Goal: Information Seeking & Learning: Learn about a topic

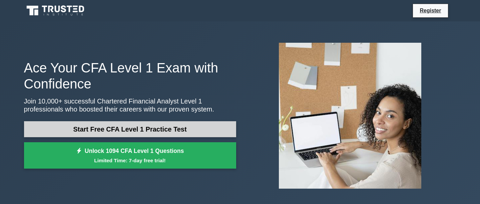
click at [150, 132] on link "Start Free CFA Level 1 Practice Test" at bounding box center [130, 129] width 212 height 16
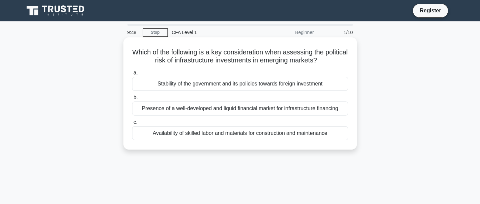
click at [254, 83] on div "Stability of the government and its policies towards foreign investment" at bounding box center [240, 84] width 216 height 14
click at [132, 75] on input "a. Stability of the government and its policies towards foreign investment" at bounding box center [132, 73] width 0 height 4
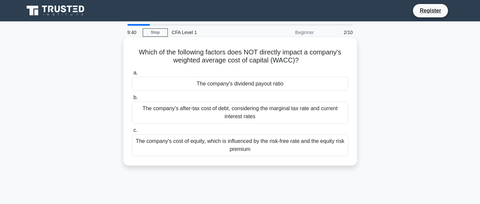
click at [260, 83] on div "The company's dividend payout ratio" at bounding box center [240, 84] width 216 height 14
click at [132, 75] on input "a. The company's dividend payout ratio" at bounding box center [132, 73] width 0 height 4
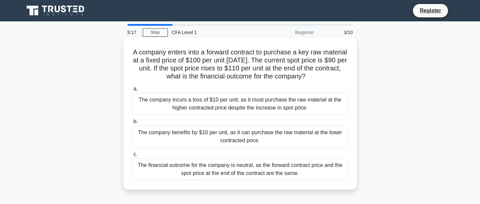
click at [309, 144] on div "The company benefits by $10 per unit, as it can purchase the raw material at th…" at bounding box center [240, 136] width 216 height 22
click at [132, 124] on input "b. The company benefits by $10 per unit, as it can purchase the raw material at…" at bounding box center [132, 121] width 0 height 4
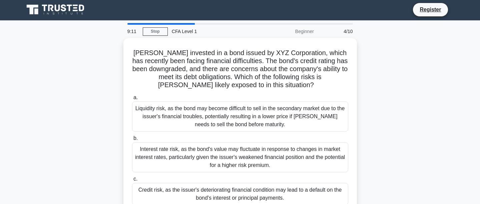
scroll to position [10, 0]
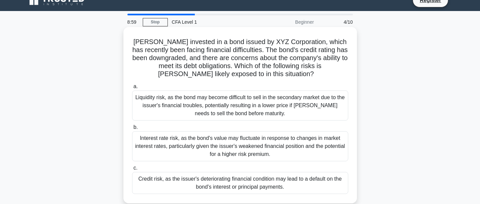
click at [241, 186] on div "Credit risk, as the issuer's deteriorating financial condition may lead to a de…" at bounding box center [240, 183] width 216 height 22
click at [132, 170] on input "c. Credit risk, as the issuer's deteriorating financial condition may lead to a…" at bounding box center [132, 168] width 0 height 4
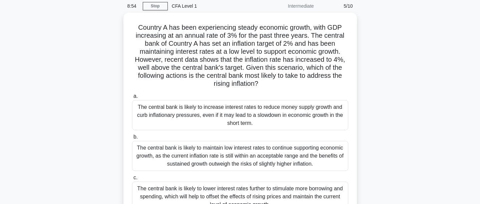
scroll to position [31, 0]
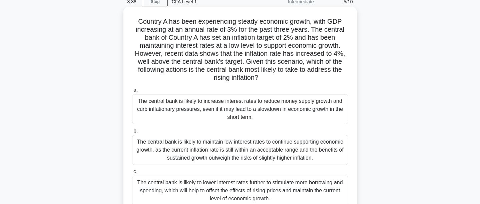
click at [209, 109] on div "The central bank is likely to increase interest rates to reduce money supply gr…" at bounding box center [240, 109] width 216 height 30
click at [132, 92] on input "a. The central bank is likely to increase interest rates to reduce money supply…" at bounding box center [132, 90] width 0 height 4
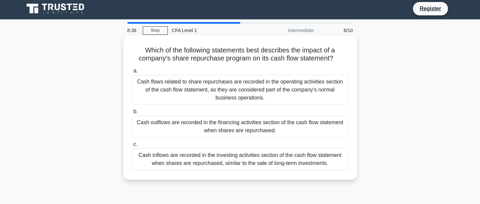
scroll to position [0, 0]
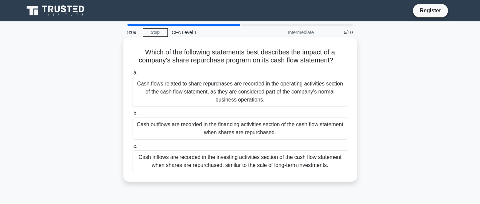
click at [253, 134] on div "Cash outflows are recorded in the financing activities section of the cash flow…" at bounding box center [240, 128] width 216 height 22
click at [132, 116] on input "b. Cash outflows are recorded in the financing activities section of the cash f…" at bounding box center [132, 113] width 0 height 4
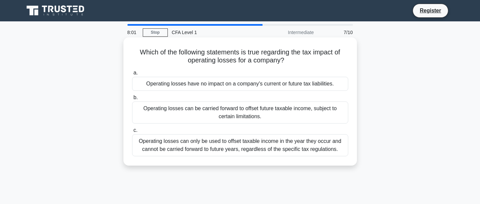
click at [278, 112] on div "Operating losses can be carried forward to offset future taxable income, subjec…" at bounding box center [240, 112] width 216 height 22
click at [132, 100] on input "b. Operating losses can be carried forward to offset future taxable income, sub…" at bounding box center [132, 97] width 0 height 4
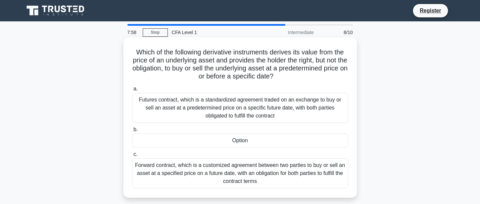
drag, startPoint x: 300, startPoint y: 82, endPoint x: 312, endPoint y: 79, distance: 12.2
click at [311, 79] on div "Which of the following derivative instruments derives its value from the price …" at bounding box center [240, 117] width 228 height 155
drag, startPoint x: 312, startPoint y: 78, endPoint x: 339, endPoint y: 79, distance: 26.7
click at [339, 79] on h5 "Which of the following derivative instruments derives its value from the price …" at bounding box center [239, 64] width 217 height 33
click at [242, 141] on div "Option" at bounding box center [240, 140] width 216 height 14
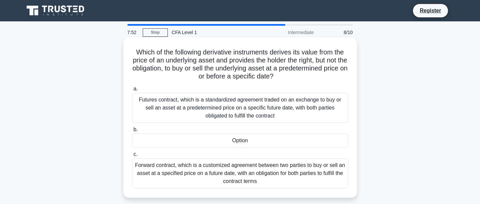
click at [132, 132] on input "b. Option" at bounding box center [132, 129] width 0 height 4
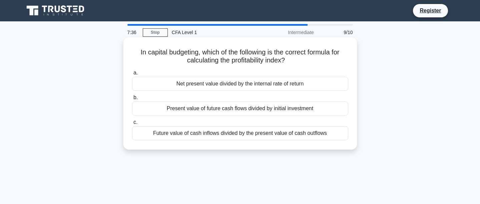
click at [215, 109] on div "Present value of future cash flows divided by initial investment" at bounding box center [240, 108] width 216 height 14
click at [132, 100] on input "b. Present value of future cash flows divided by initial investment" at bounding box center [132, 97] width 0 height 4
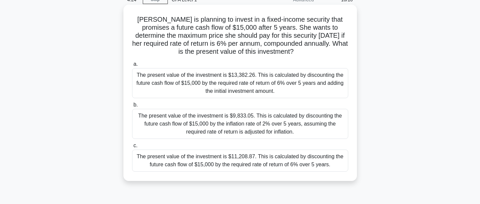
scroll to position [44, 0]
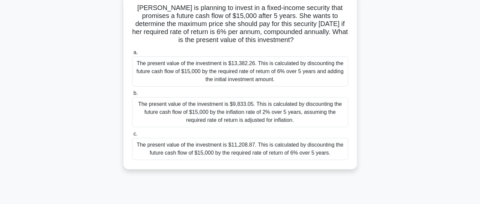
click at [231, 146] on div "The present value of the investment is $11,208.87. This is calculated by discou…" at bounding box center [240, 149] width 216 height 22
click at [132, 136] on input "c. The present value of the investment is $11,208.87. This is calculated by dis…" at bounding box center [132, 134] width 0 height 4
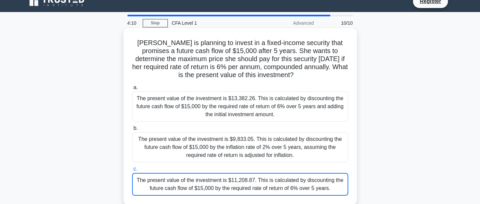
scroll to position [0, 0]
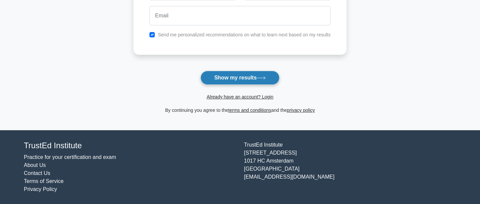
click at [238, 79] on button "Show my results" at bounding box center [239, 78] width 79 height 14
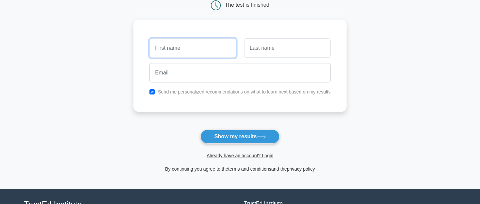
scroll to position [68, 0]
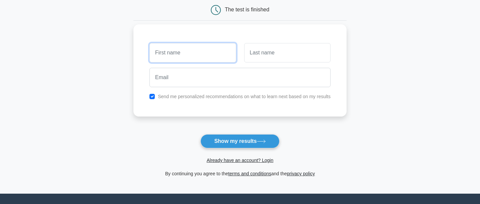
click at [178, 58] on input "text" at bounding box center [192, 52] width 86 height 19
type input "J"
type input "Joshua"
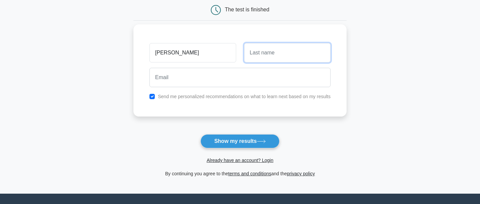
click at [321, 51] on input "text" at bounding box center [287, 52] width 86 height 19
type input "Chin"
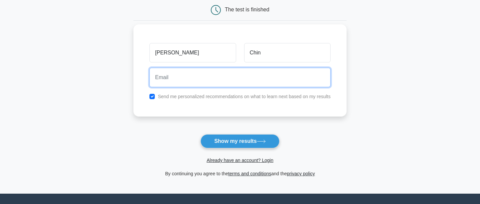
click at [221, 84] on input "email" at bounding box center [239, 77] width 181 height 19
type input "joshua"
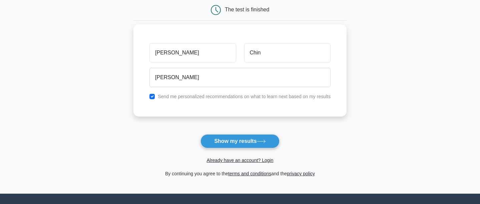
click at [227, 96] on label "Send me personalized recommendations on what to learn next based on my results" at bounding box center [244, 96] width 173 height 5
click at [149, 96] on input "checkbox" at bounding box center [151, 96] width 5 height 5
checkbox input "false"
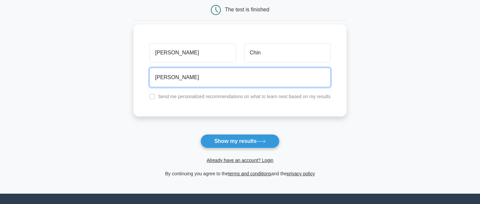
click at [164, 77] on input "joshua" at bounding box center [239, 77] width 181 height 19
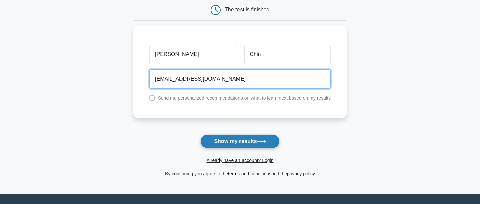
type input "joshuachinwj@gmail.com"
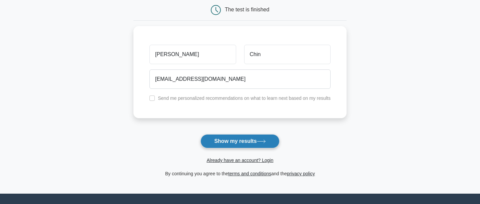
click at [245, 141] on button "Show my results" at bounding box center [239, 141] width 79 height 14
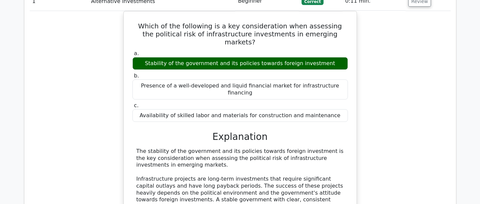
scroll to position [560, 0]
